Goal: Information Seeking & Learning: Learn about a topic

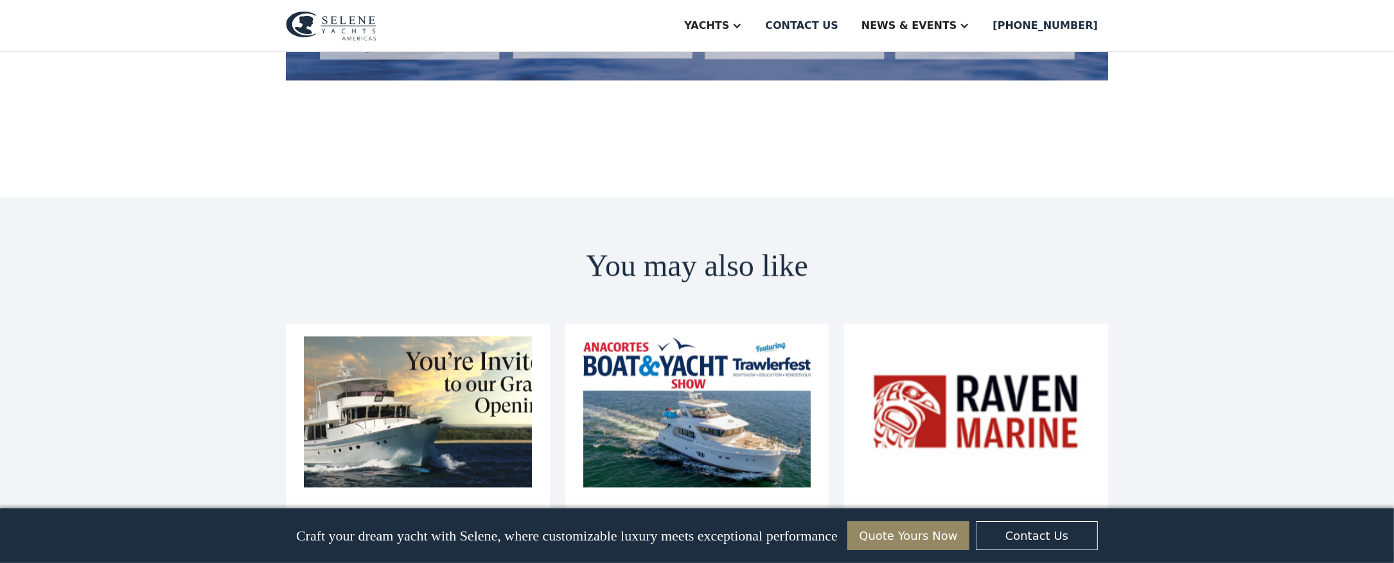
scroll to position [2569, 0]
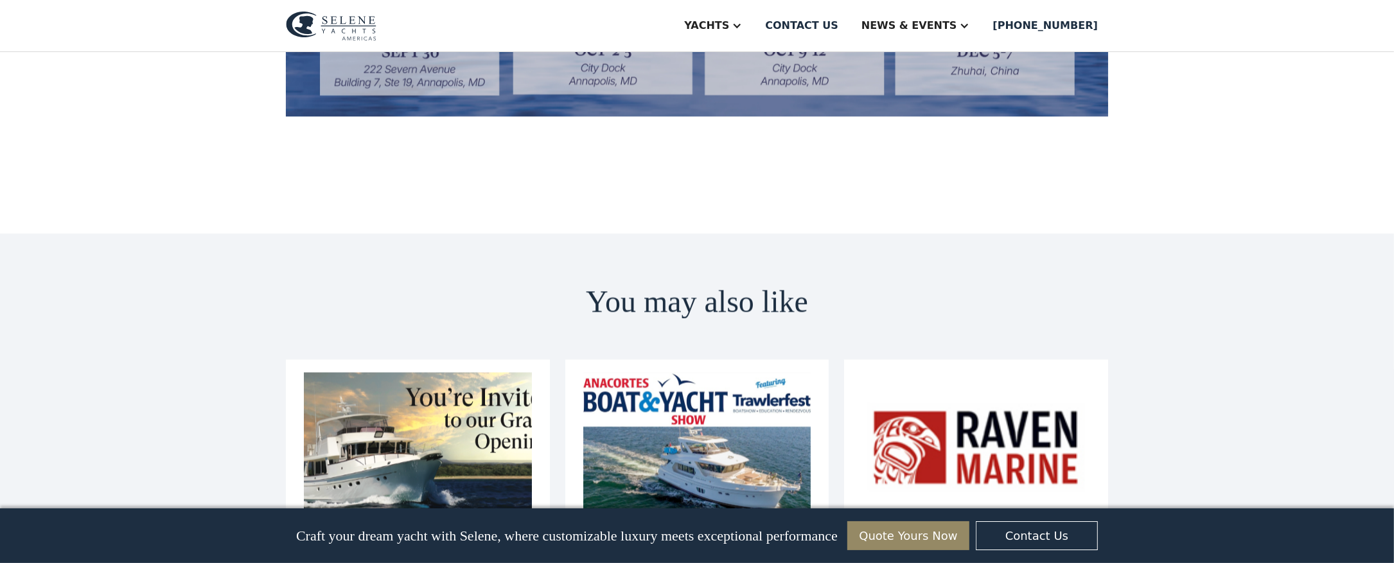
click at [447, 372] on img at bounding box center [418, 447] width 228 height 150
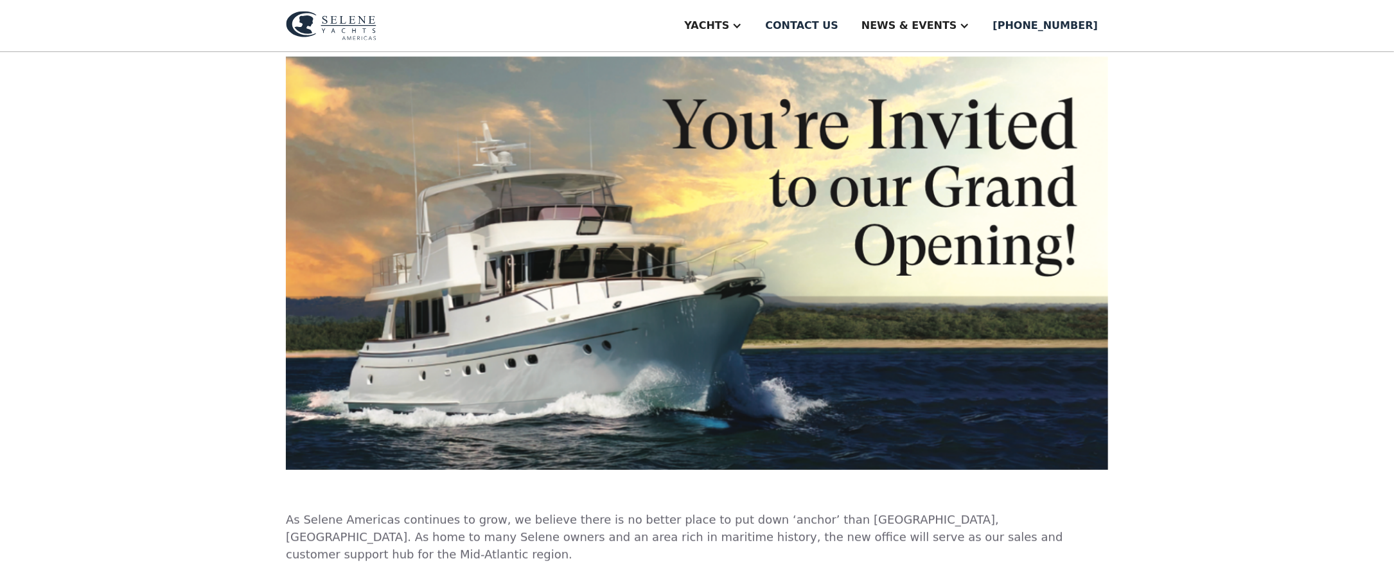
scroll to position [385, 0]
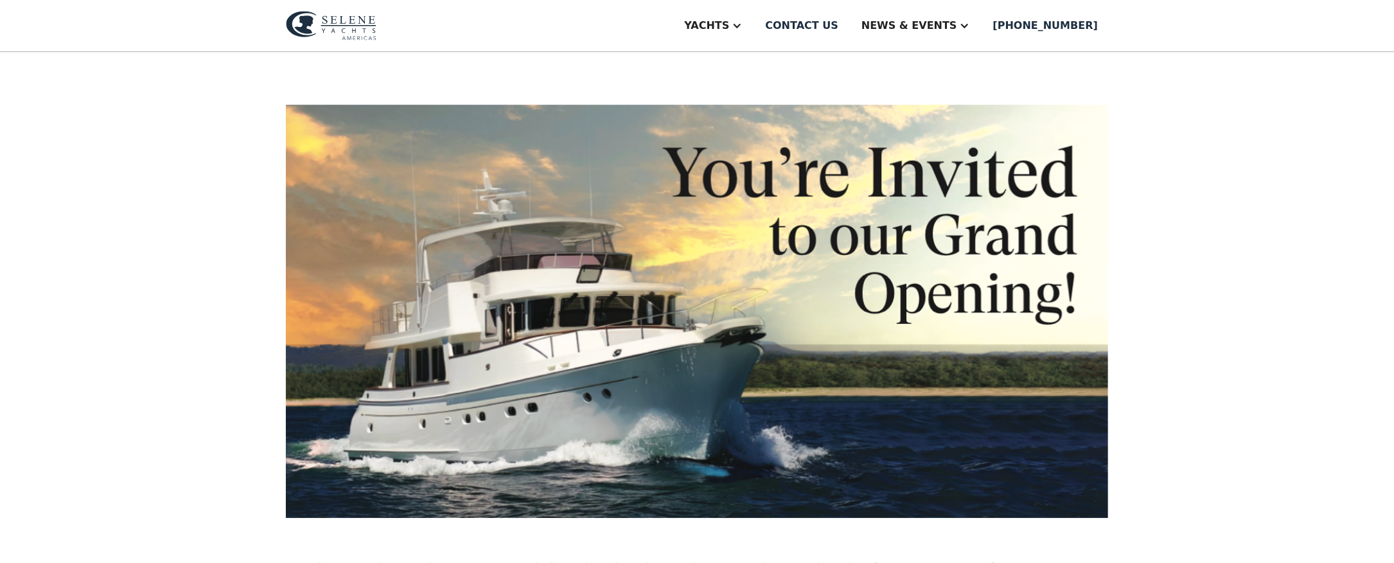
click at [532, 286] on img at bounding box center [697, 312] width 822 height 414
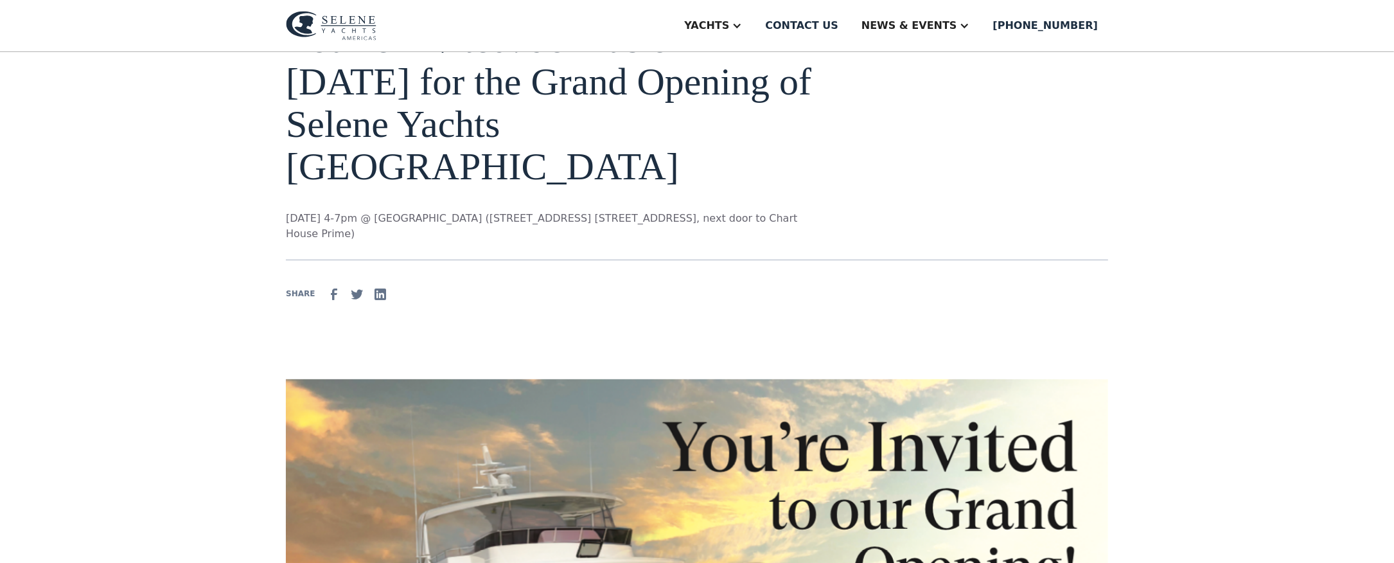
scroll to position [0, 0]
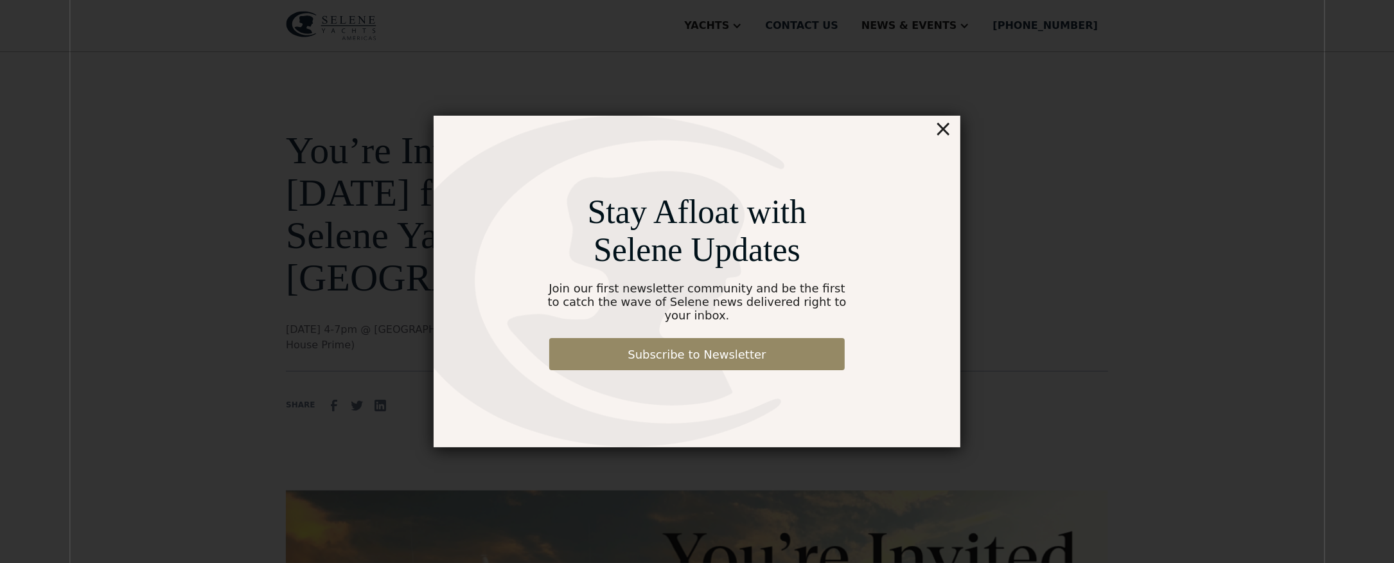
click at [946, 134] on div "×" at bounding box center [943, 129] width 19 height 26
